Goal: Book appointment/travel/reservation

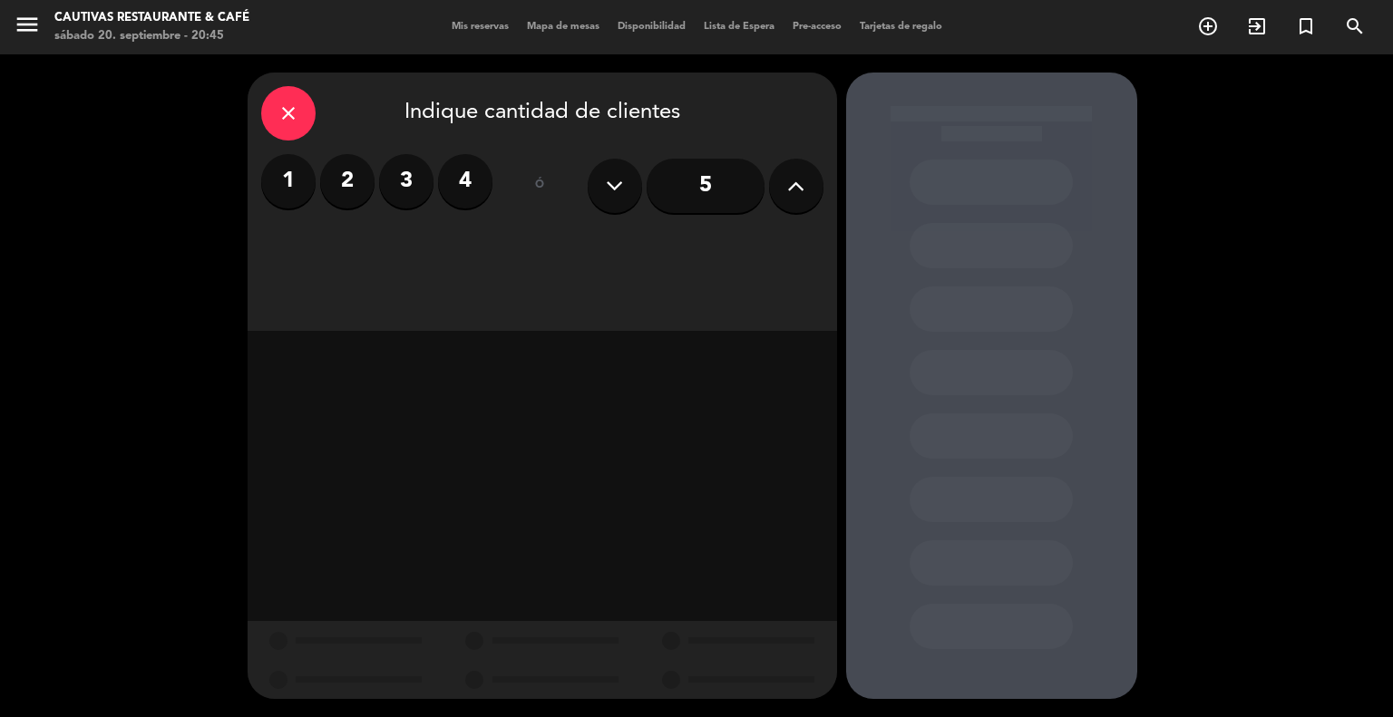
click at [295, 93] on div "close" at bounding box center [288, 113] width 54 height 54
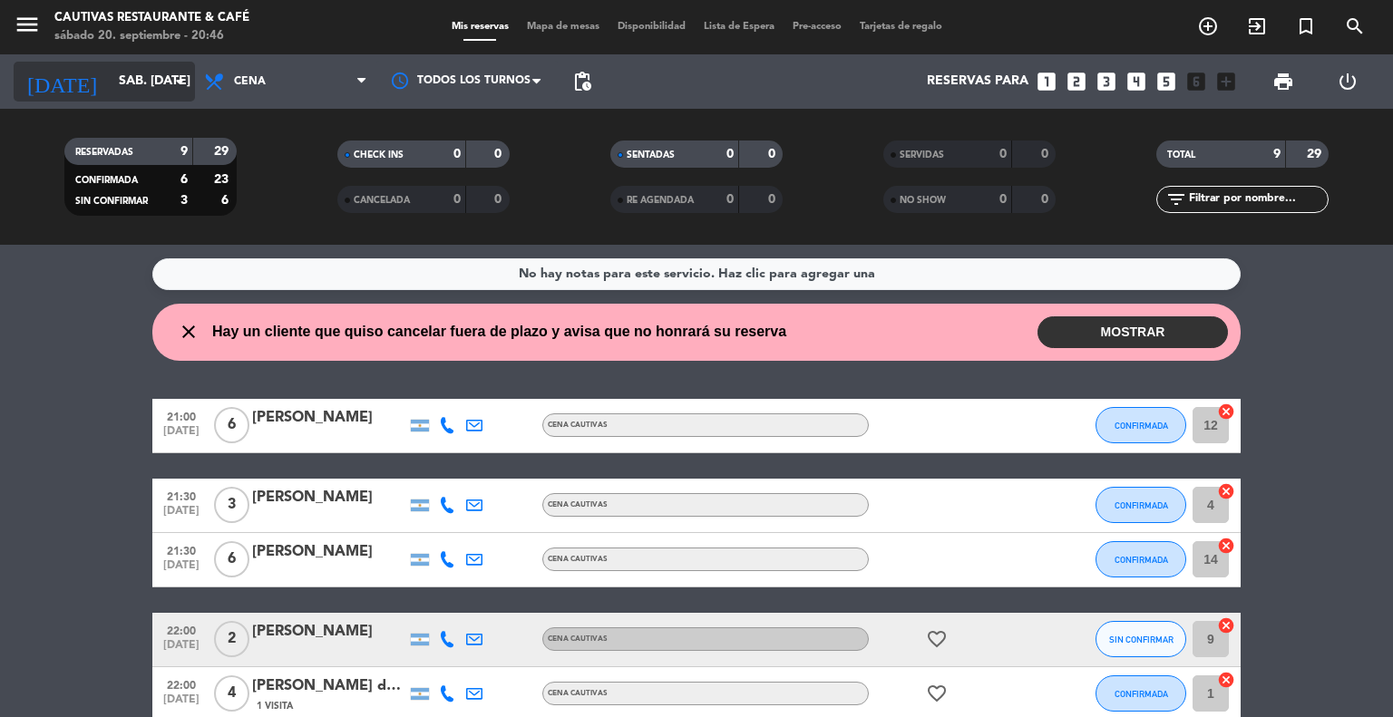
click at [176, 91] on icon "arrow_drop_down" at bounding box center [180, 82] width 22 height 22
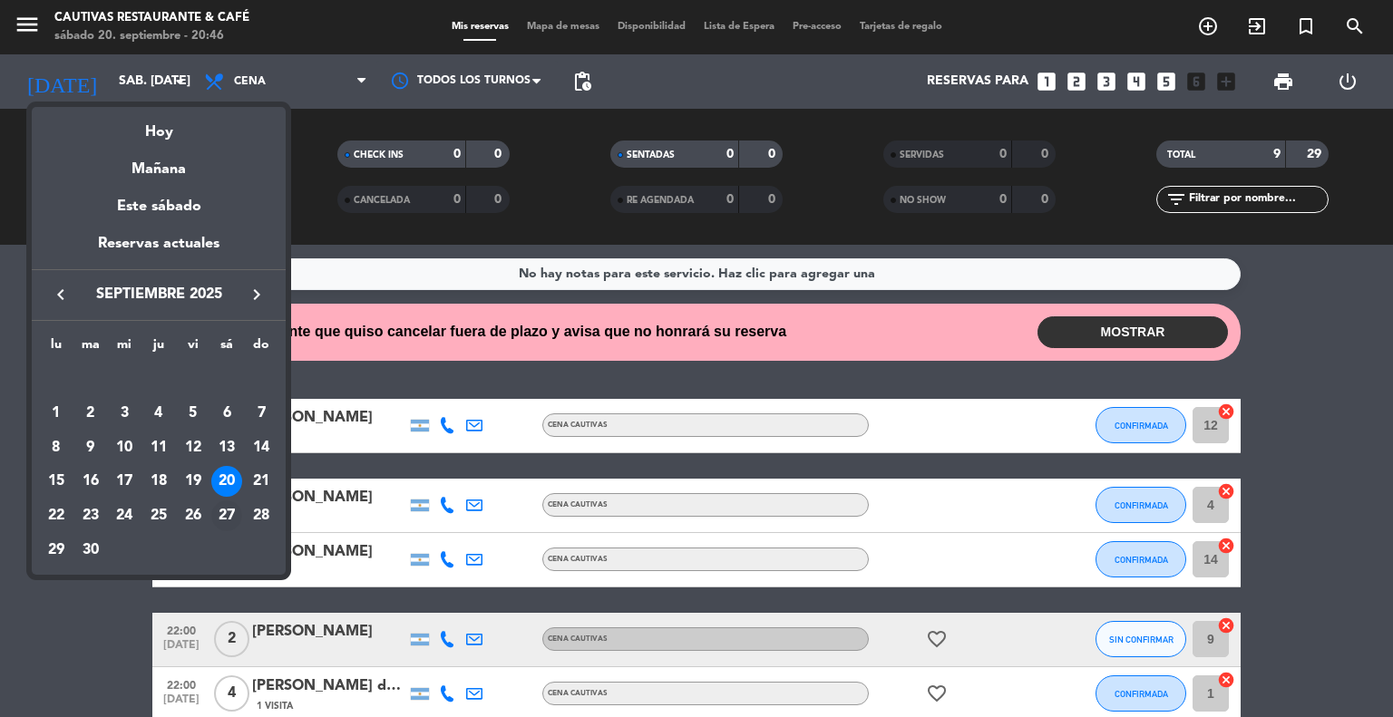
click at [228, 513] on div "27" at bounding box center [226, 516] width 31 height 31
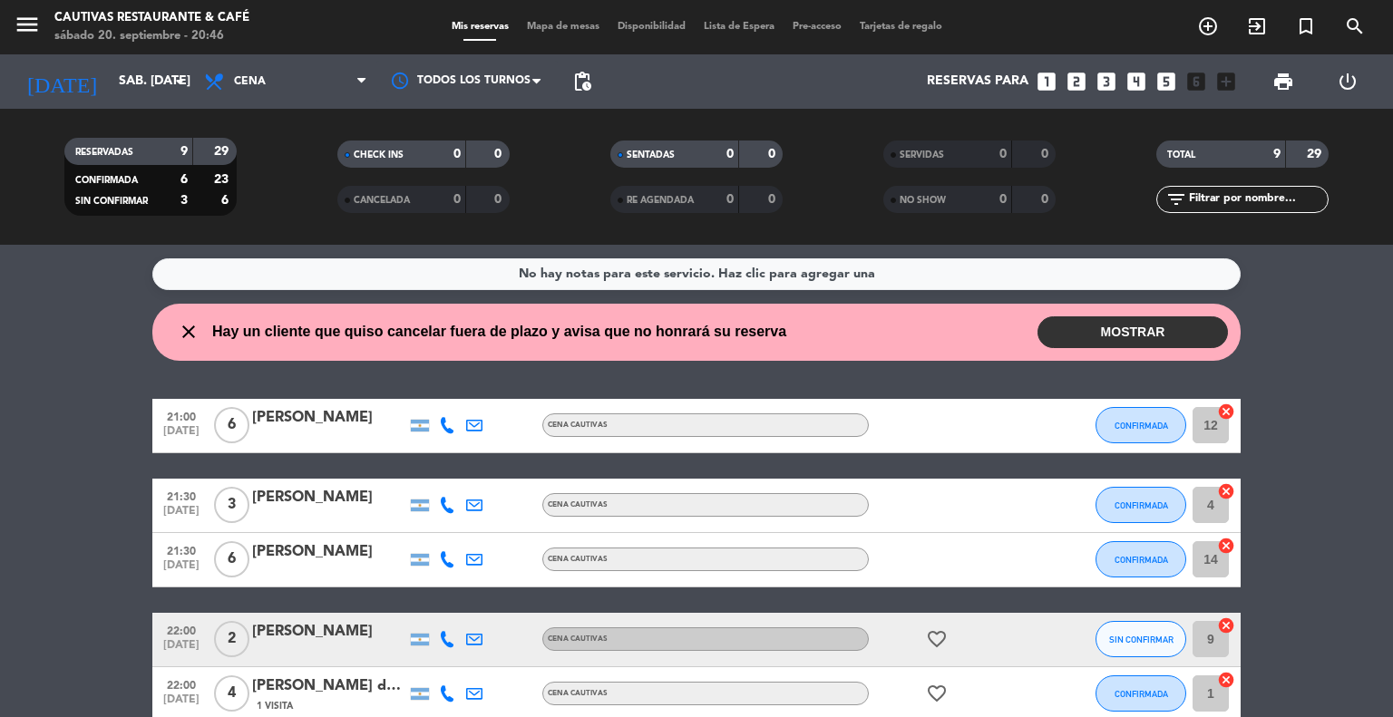
type input "sáb. [DATE]"
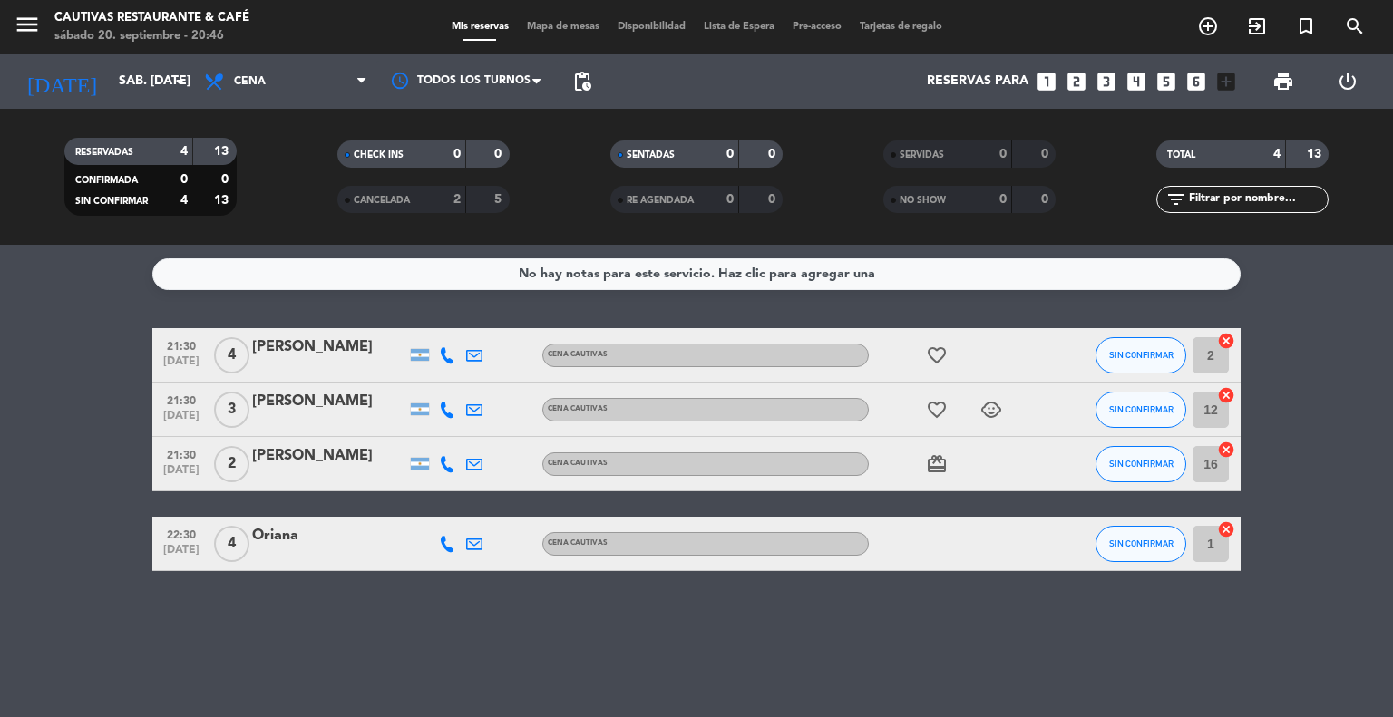
click at [1079, 82] on icon "looks_two" at bounding box center [1077, 82] width 24 height 24
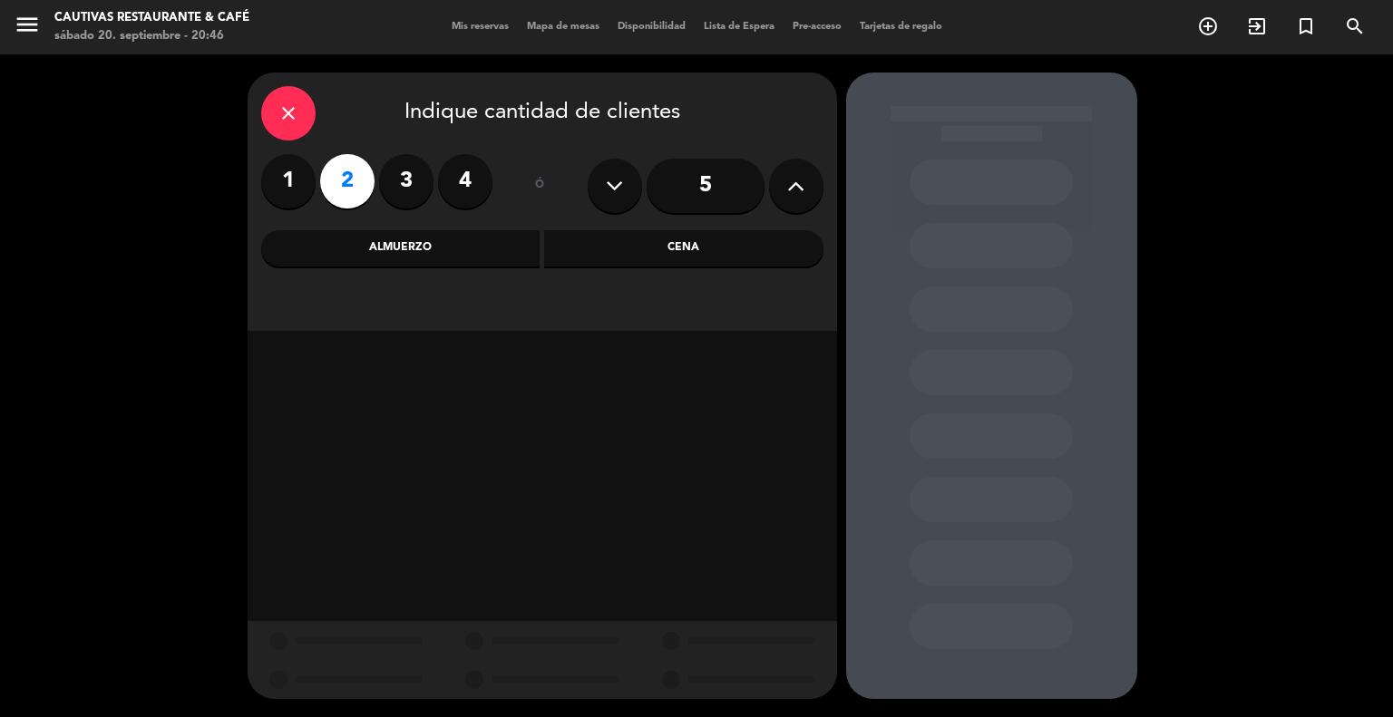
click at [635, 249] on div "Cena" at bounding box center [683, 248] width 279 height 36
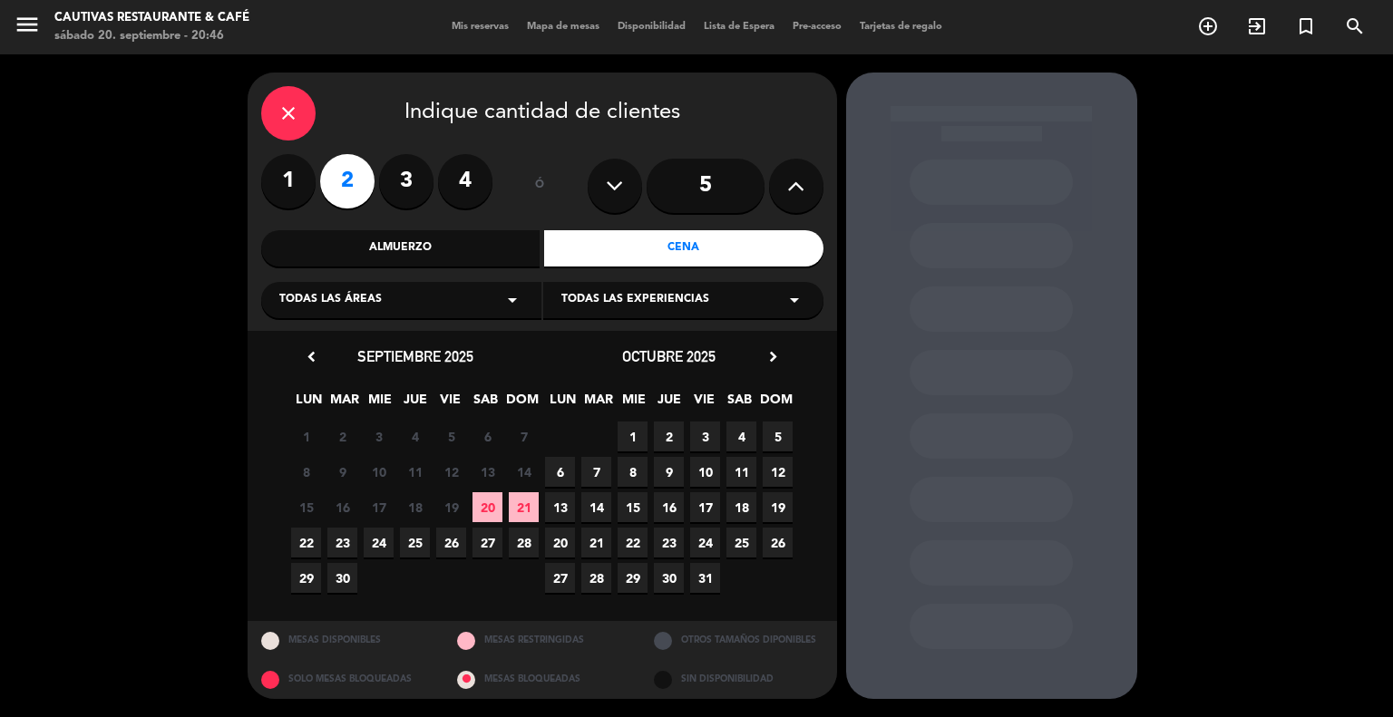
click at [493, 545] on span "27" at bounding box center [488, 543] width 30 height 30
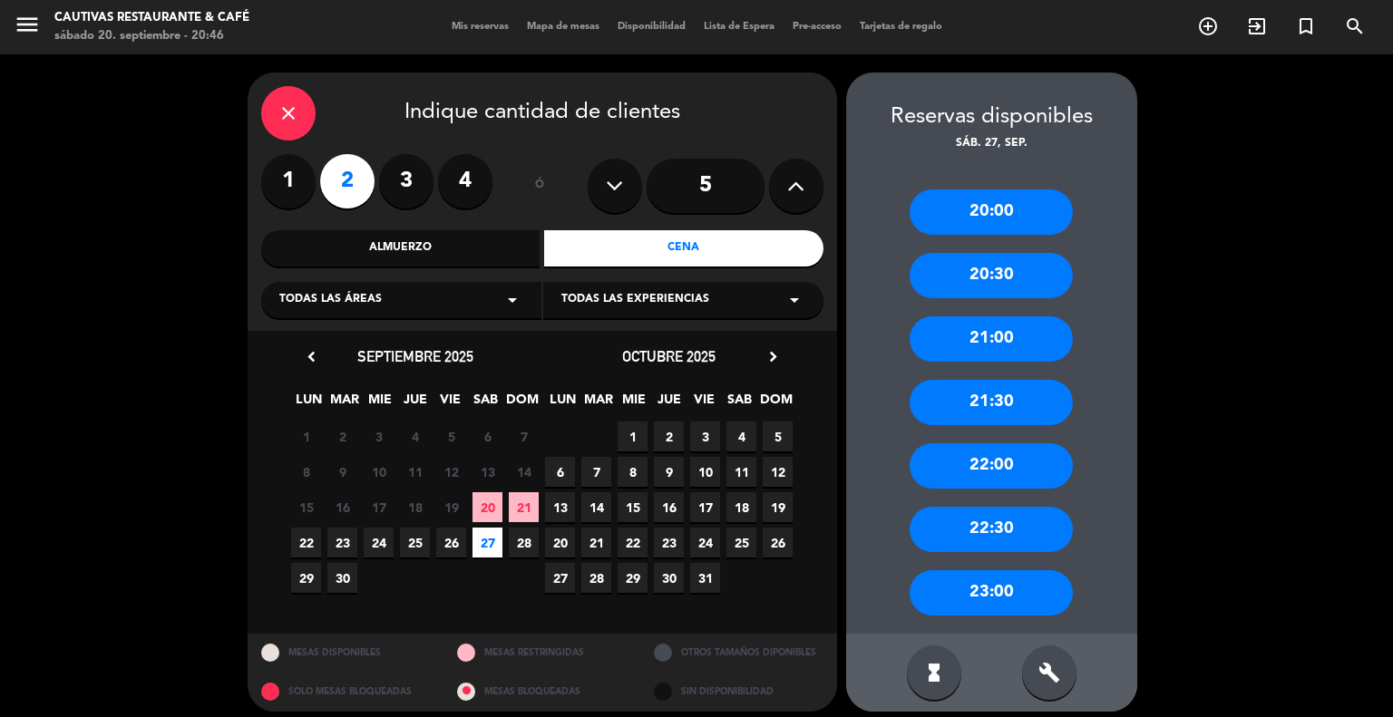
click at [981, 468] on div "22:00" at bounding box center [991, 466] width 163 height 45
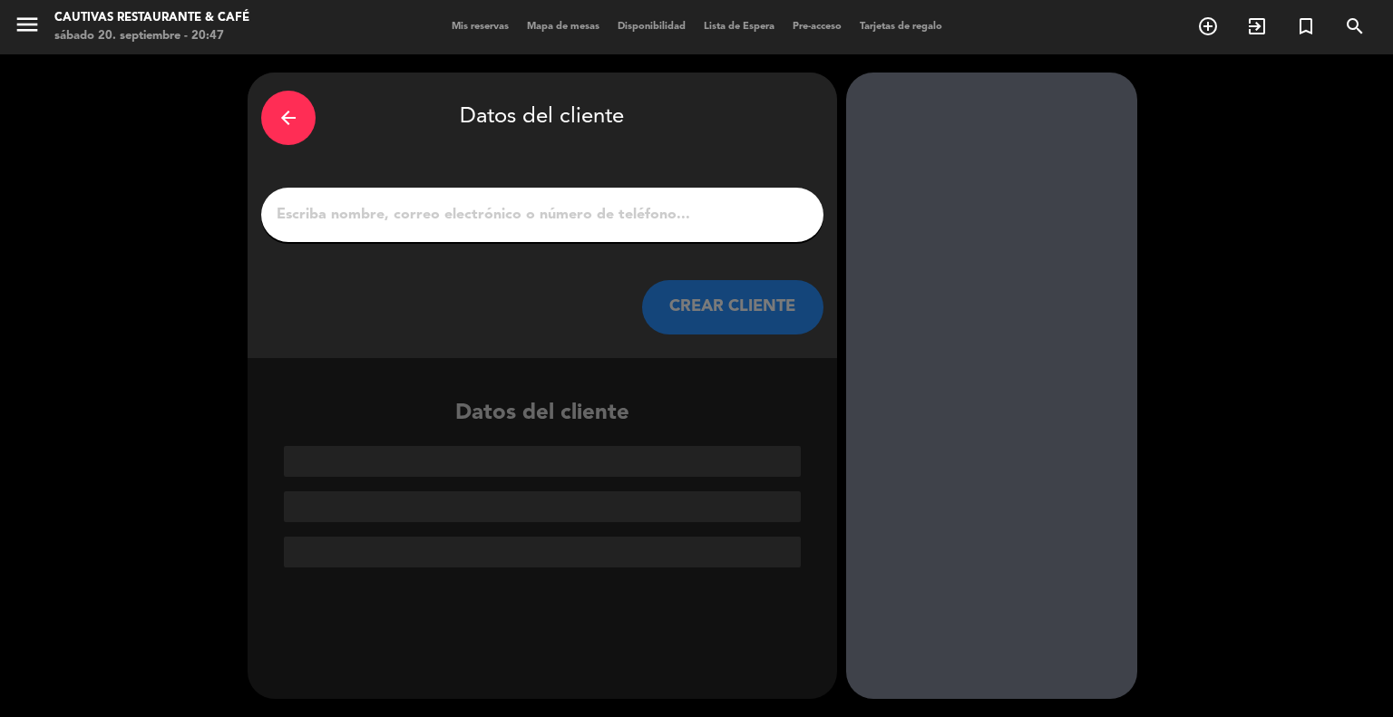
click at [636, 213] on input "1" at bounding box center [542, 214] width 535 height 25
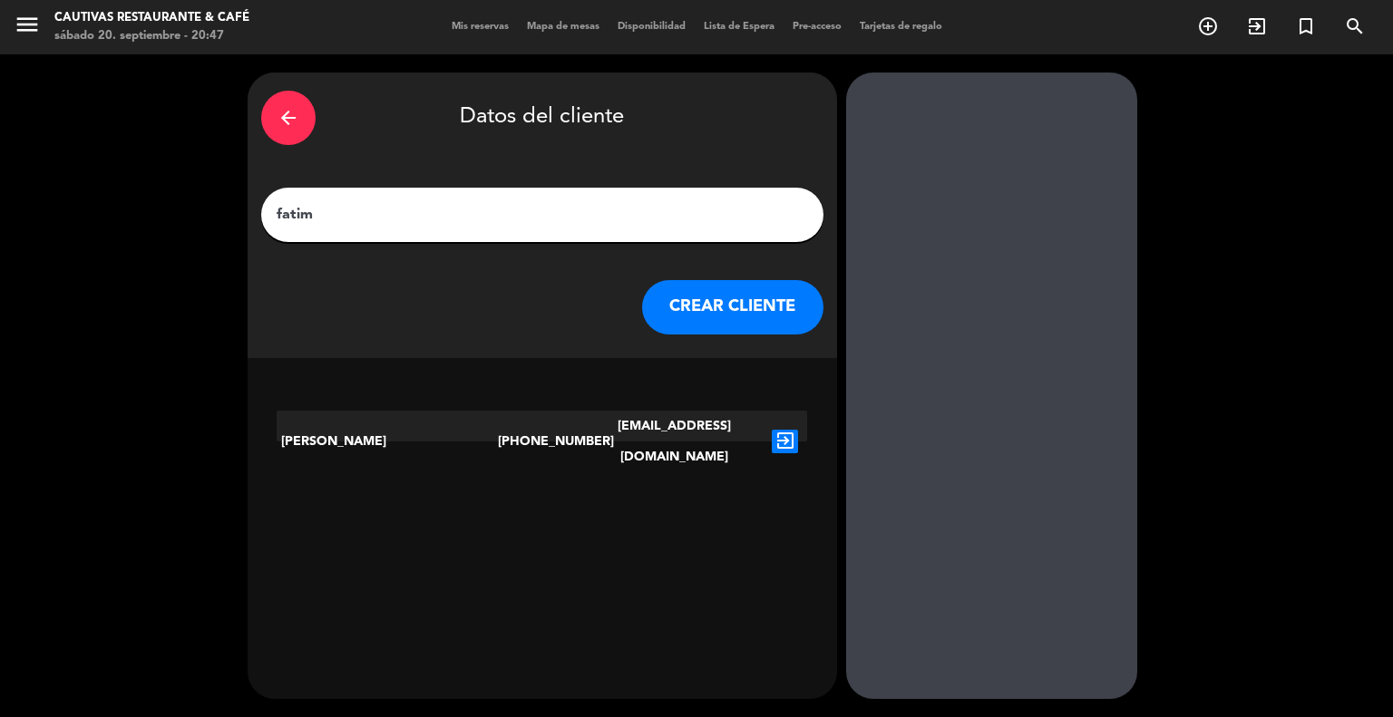
type input "fatim"
click at [790, 430] on icon "exit_to_app" at bounding box center [785, 442] width 26 height 24
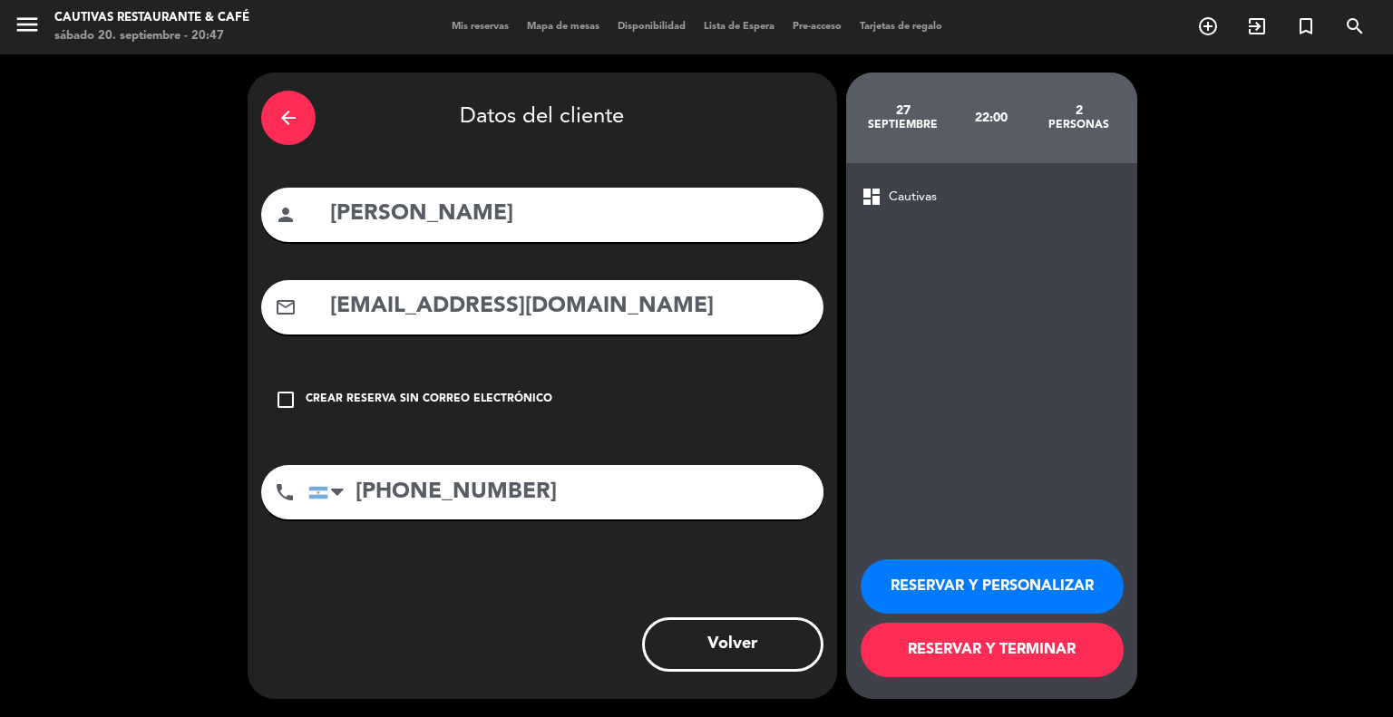
click at [911, 659] on button "RESERVAR Y TERMINAR" at bounding box center [992, 650] width 263 height 54
